Goal: Task Accomplishment & Management: Manage account settings

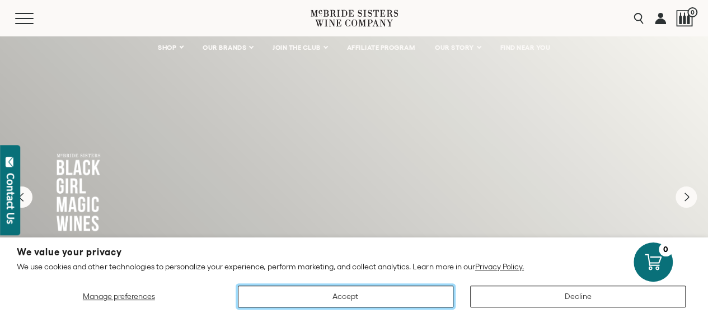
click at [335, 295] on button "Accept" at bounding box center [346, 296] width 216 height 22
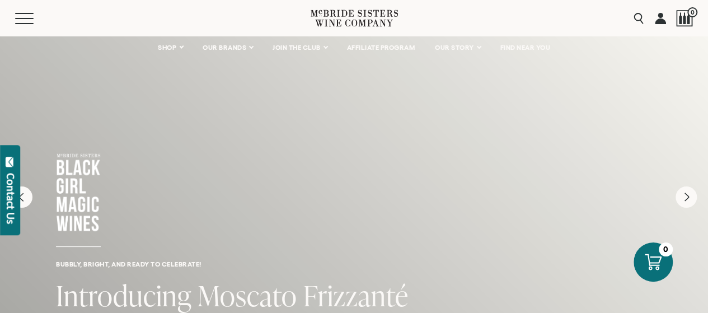
click at [659, 15] on link at bounding box center [660, 18] width 11 height 36
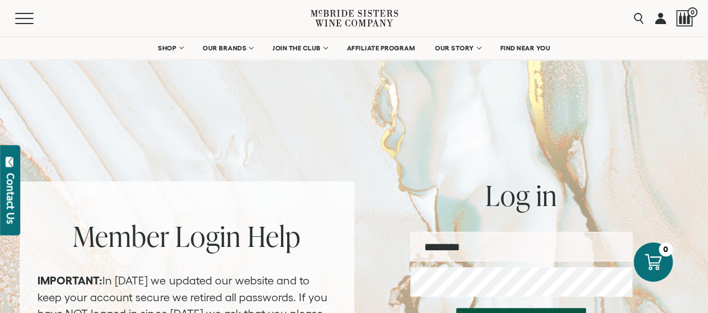
click at [462, 246] on input "email" at bounding box center [521, 247] width 222 height 30
click at [497, 254] on input "email" at bounding box center [521, 247] width 222 height 30
type input "**********"
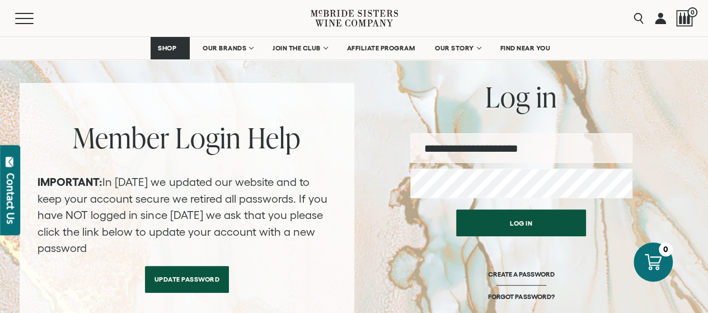
scroll to position [115, 0]
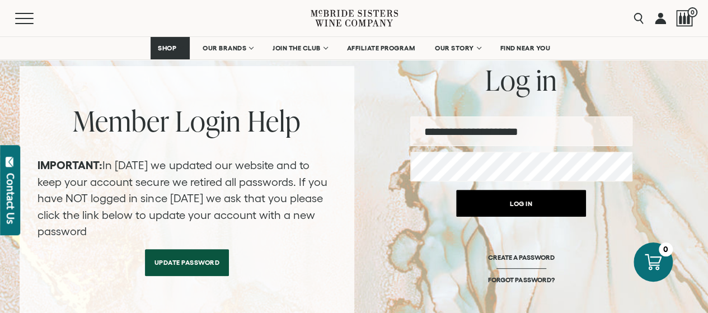
click at [536, 209] on button "Log in" at bounding box center [521, 203] width 130 height 27
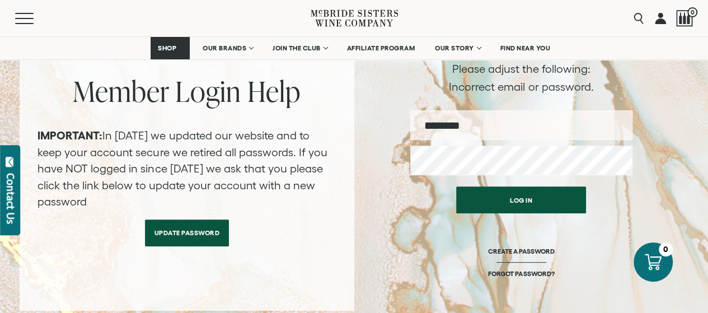
scroll to position [143, 0]
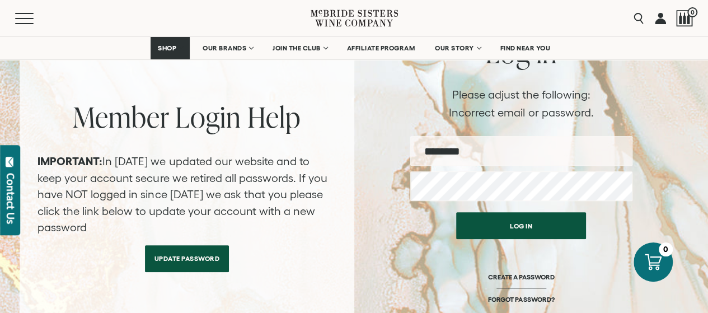
click at [489, 152] on input "email" at bounding box center [521, 151] width 222 height 30
type input "**********"
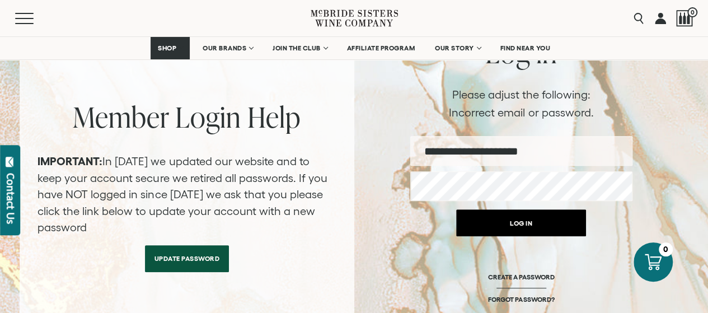
click at [498, 226] on button "Log in" at bounding box center [521, 222] width 130 height 27
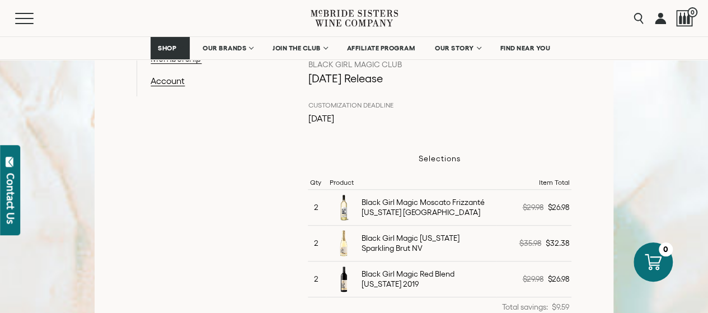
scroll to position [419, 0]
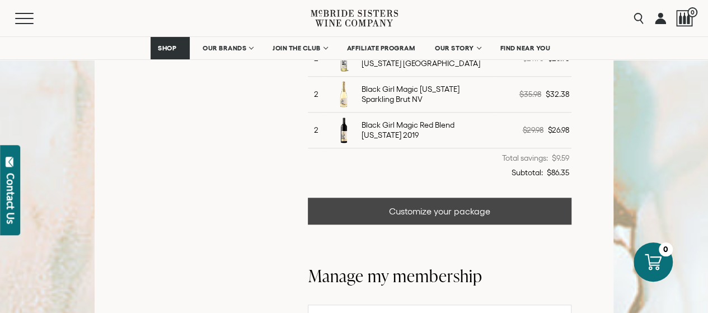
click at [450, 209] on link "Customize your package" at bounding box center [439, 211] width 263 height 27
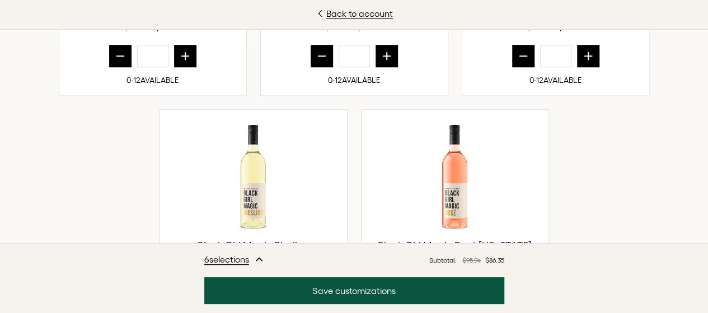
scroll to position [497, 0]
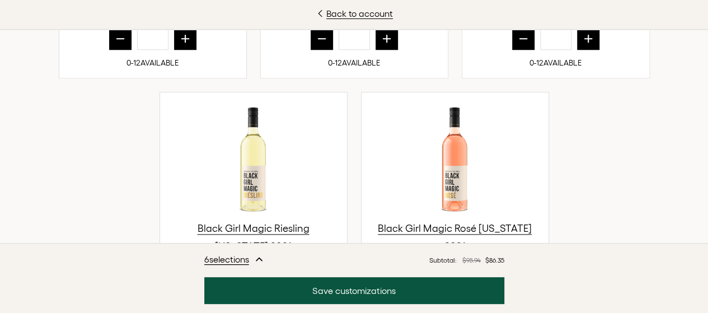
click at [321, 44] on icon "prior quantity" at bounding box center [321, 38] width 11 height 11
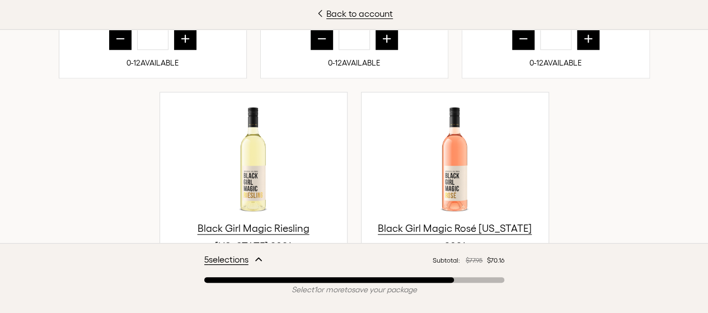
click at [321, 44] on icon "prior quantity" at bounding box center [321, 38] width 11 height 11
type input "*"
click at [115, 44] on icon "prior quantity" at bounding box center [120, 38] width 11 height 11
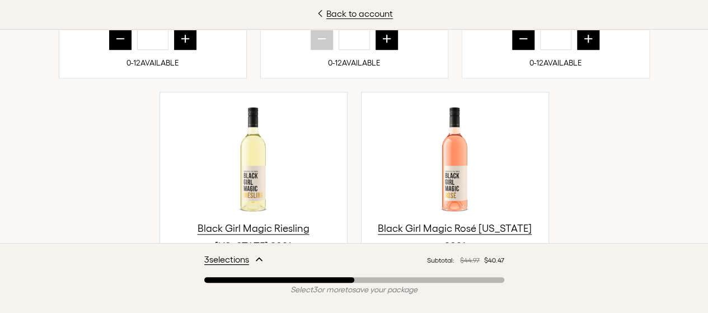
click at [115, 44] on icon "prior quantity" at bounding box center [120, 38] width 11 height 11
type input "*"
click at [515, 50] on button "prior quantity" at bounding box center [523, 38] width 22 height 22
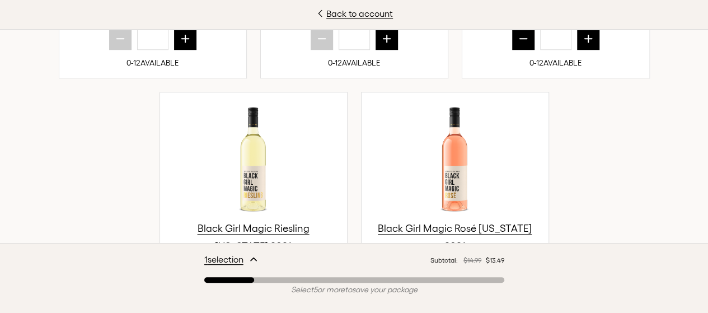
click at [515, 50] on button "prior quantity" at bounding box center [523, 38] width 22 height 22
type input "*"
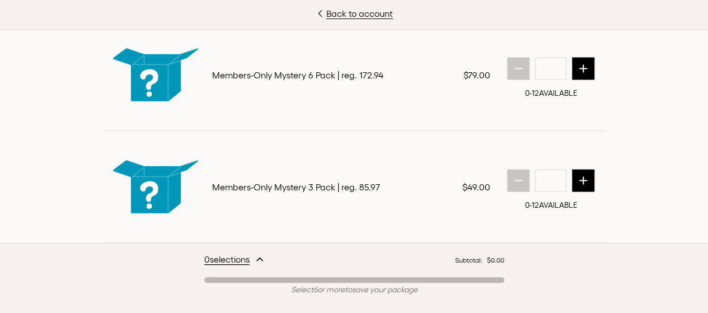
scroll to position [1191, 0]
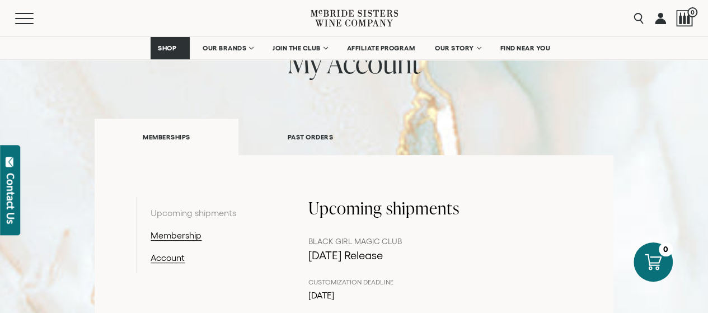
scroll to position [123, 0]
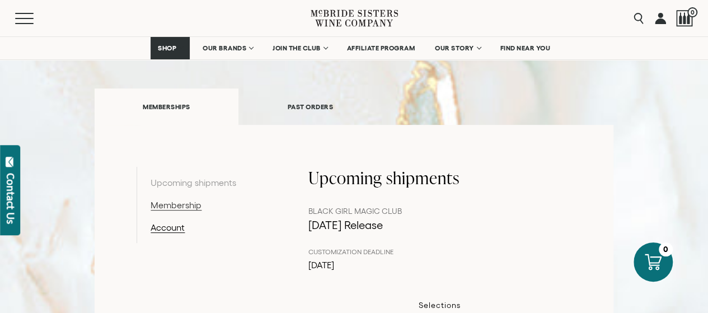
click at [179, 204] on link "Membership" at bounding box center [209, 204] width 116 height 13
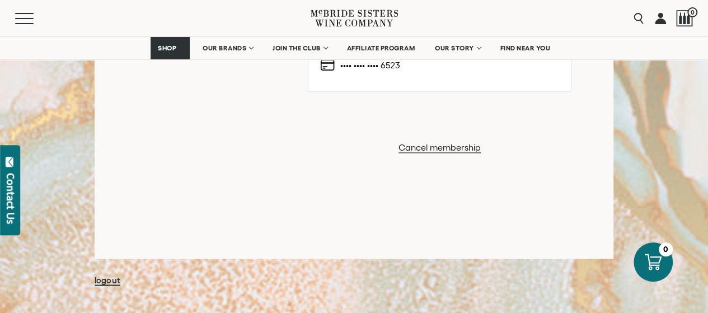
scroll to position [830, 0]
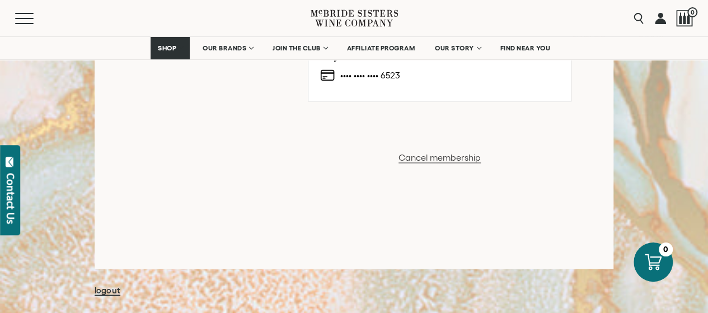
click at [428, 155] on button "Cancel membership" at bounding box center [440, 157] width 82 height 13
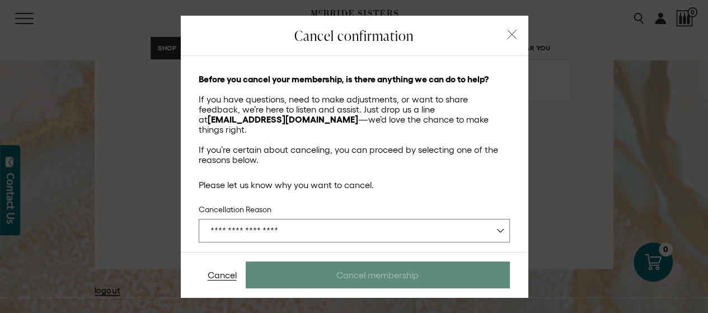
click at [489, 219] on select "**********" at bounding box center [354, 231] width 311 height 24
select select "**********"
click at [199, 219] on select "**********" at bounding box center [354, 231] width 311 height 24
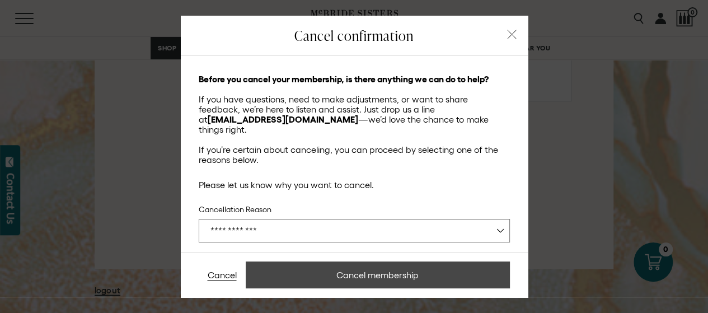
click at [420, 277] on button "Cancel membership" at bounding box center [378, 274] width 264 height 27
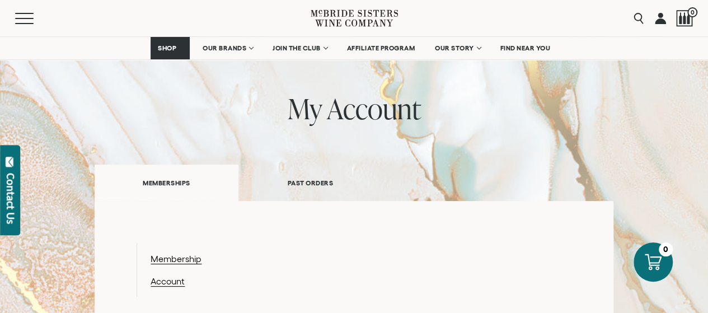
scroll to position [42, 0]
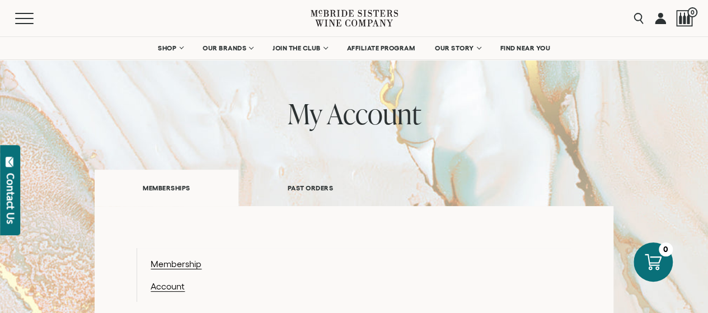
click at [312, 181] on link "PAST ORDERS" at bounding box center [310, 187] width 144 height 39
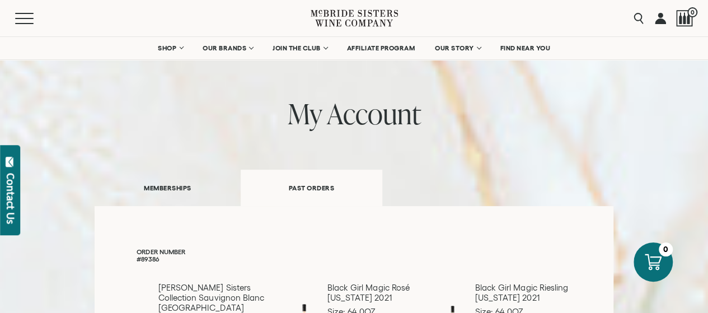
click at [172, 189] on link "MEMBERSHIPS" at bounding box center [168, 187] width 146 height 39
